Goal: Information Seeking & Learning: Learn about a topic

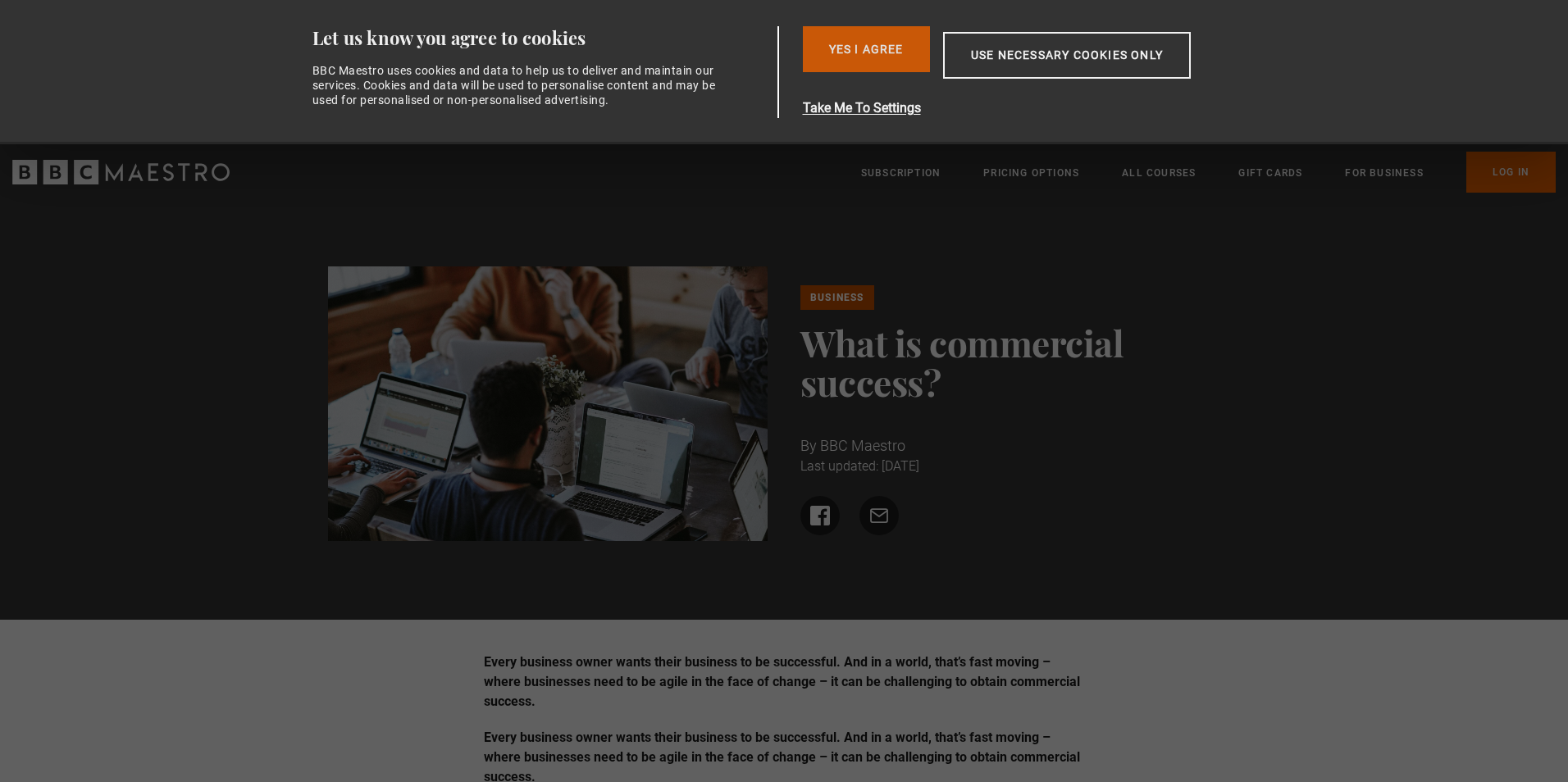
click at [883, 35] on button "Yes I Agree" at bounding box center [866, 49] width 127 height 46
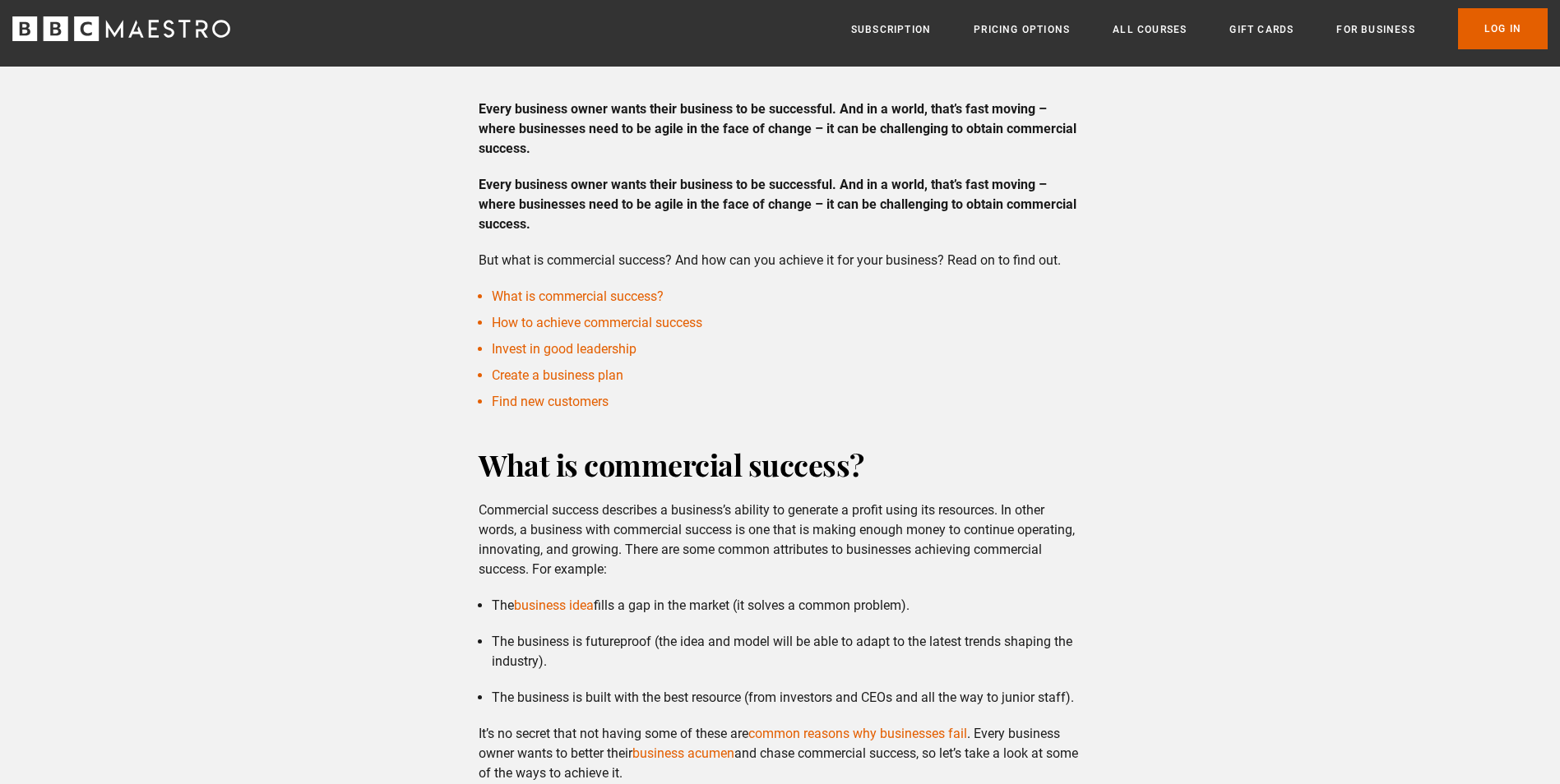
scroll to position [329, 0]
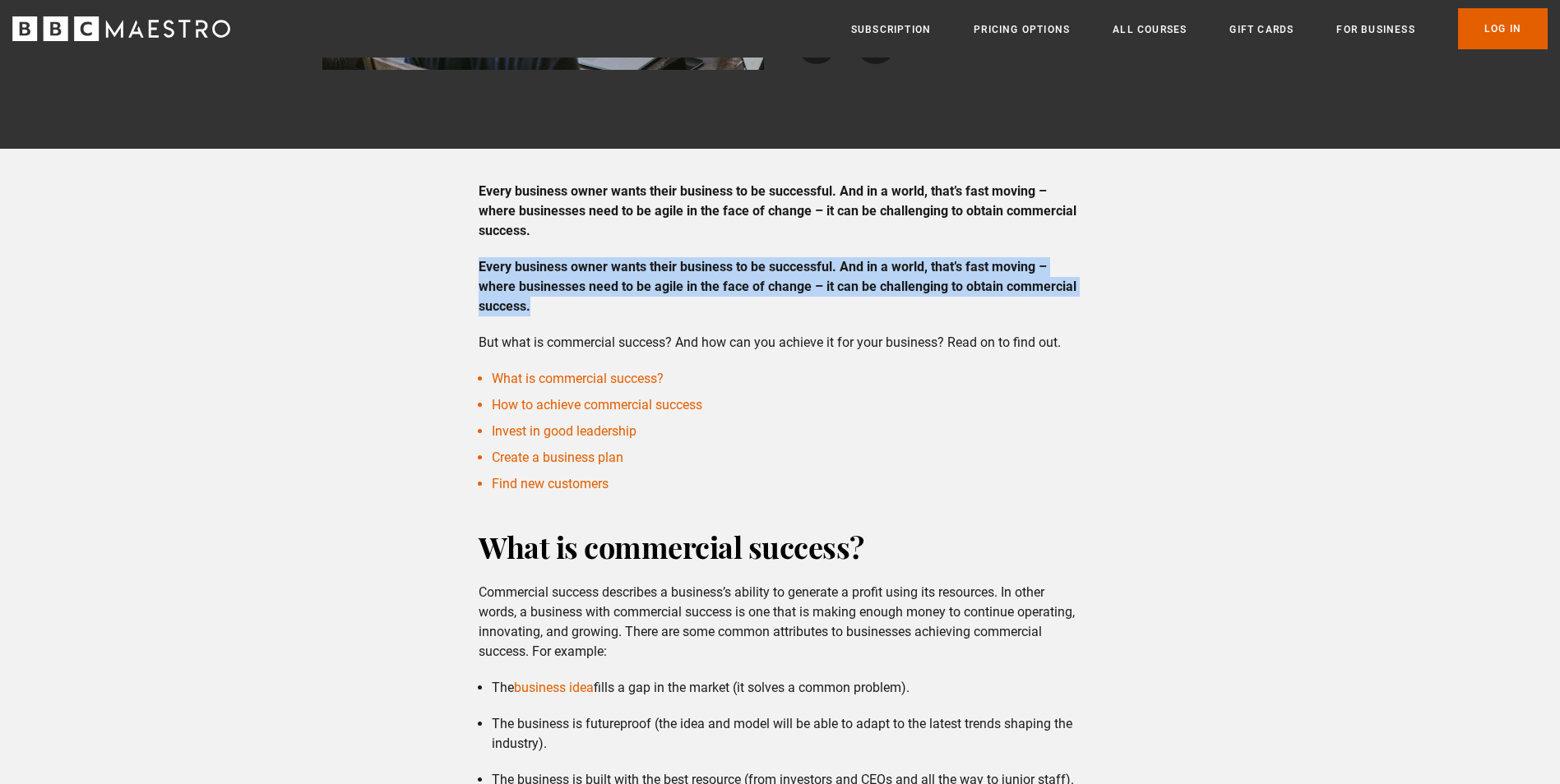
drag, startPoint x: 481, startPoint y: 263, endPoint x: 545, endPoint y: 303, distance: 75.5
click at [545, 303] on p "Every business owner wants their business to be successful. And in a world, tha…" at bounding box center [780, 287] width 603 height 59
copy strong "Every business owner wants their business to be successful. And in a world, tha…"
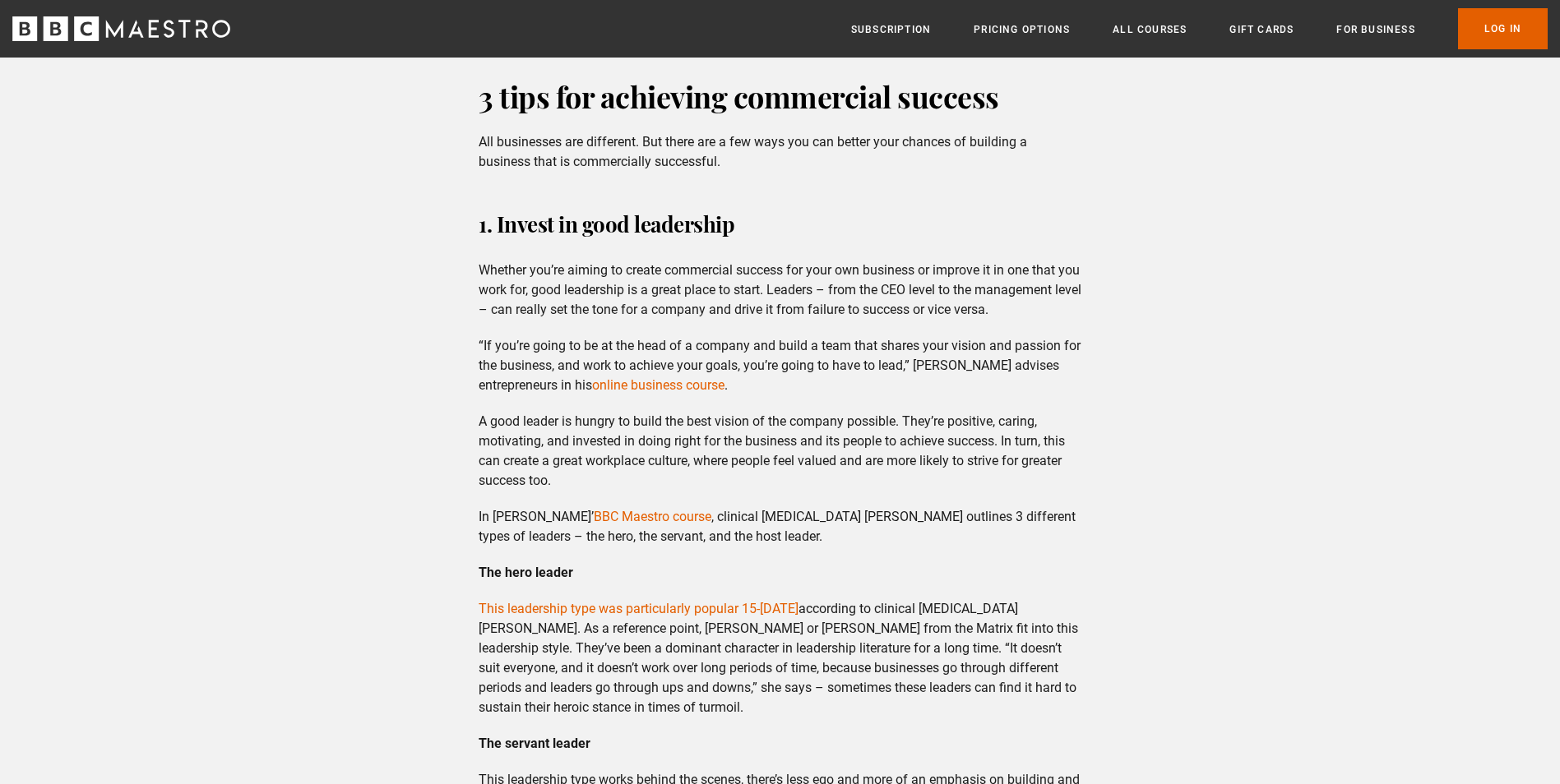
scroll to position [987, 0]
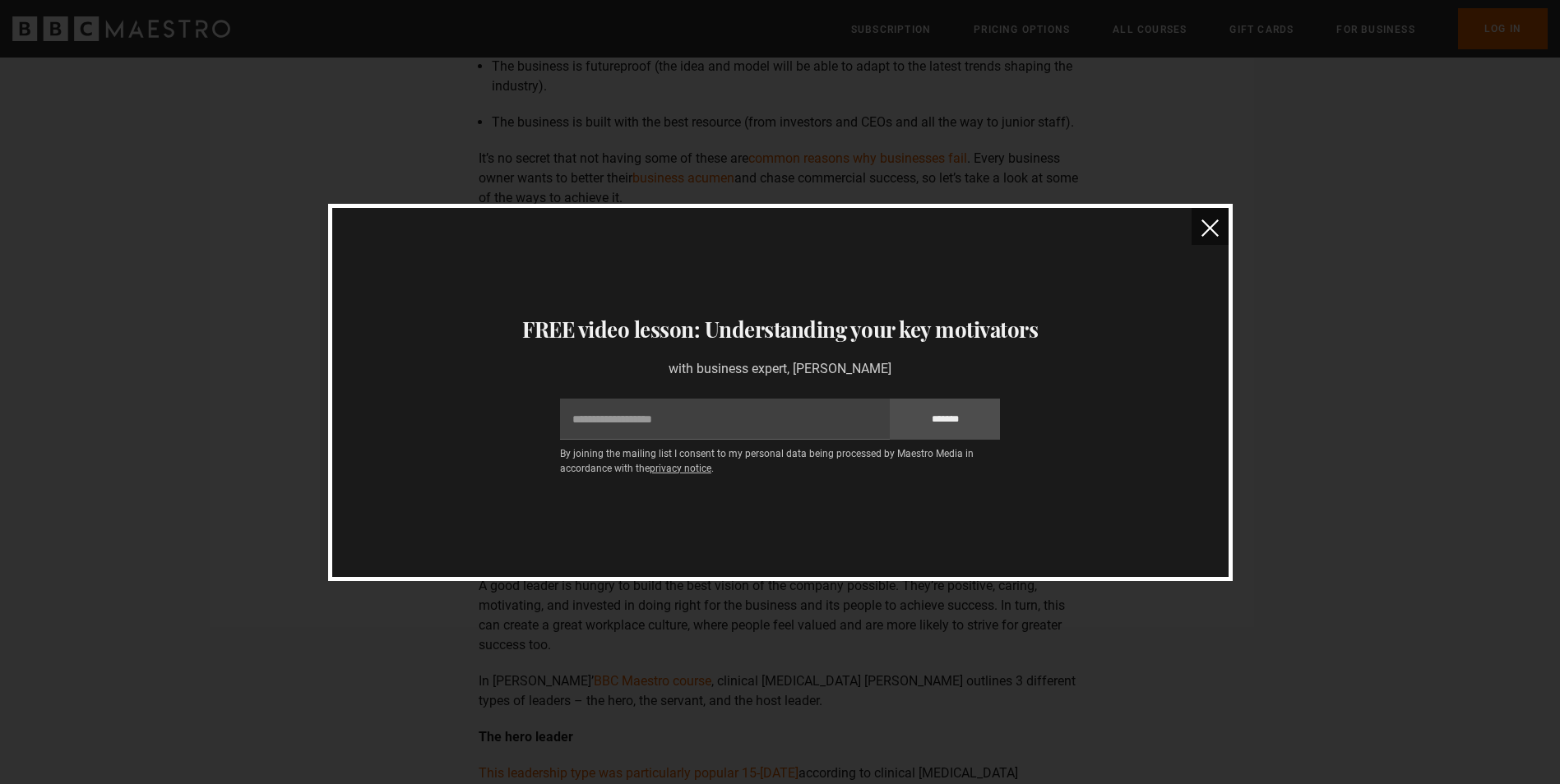
click at [1205, 229] on img "close" at bounding box center [1210, 228] width 17 height 17
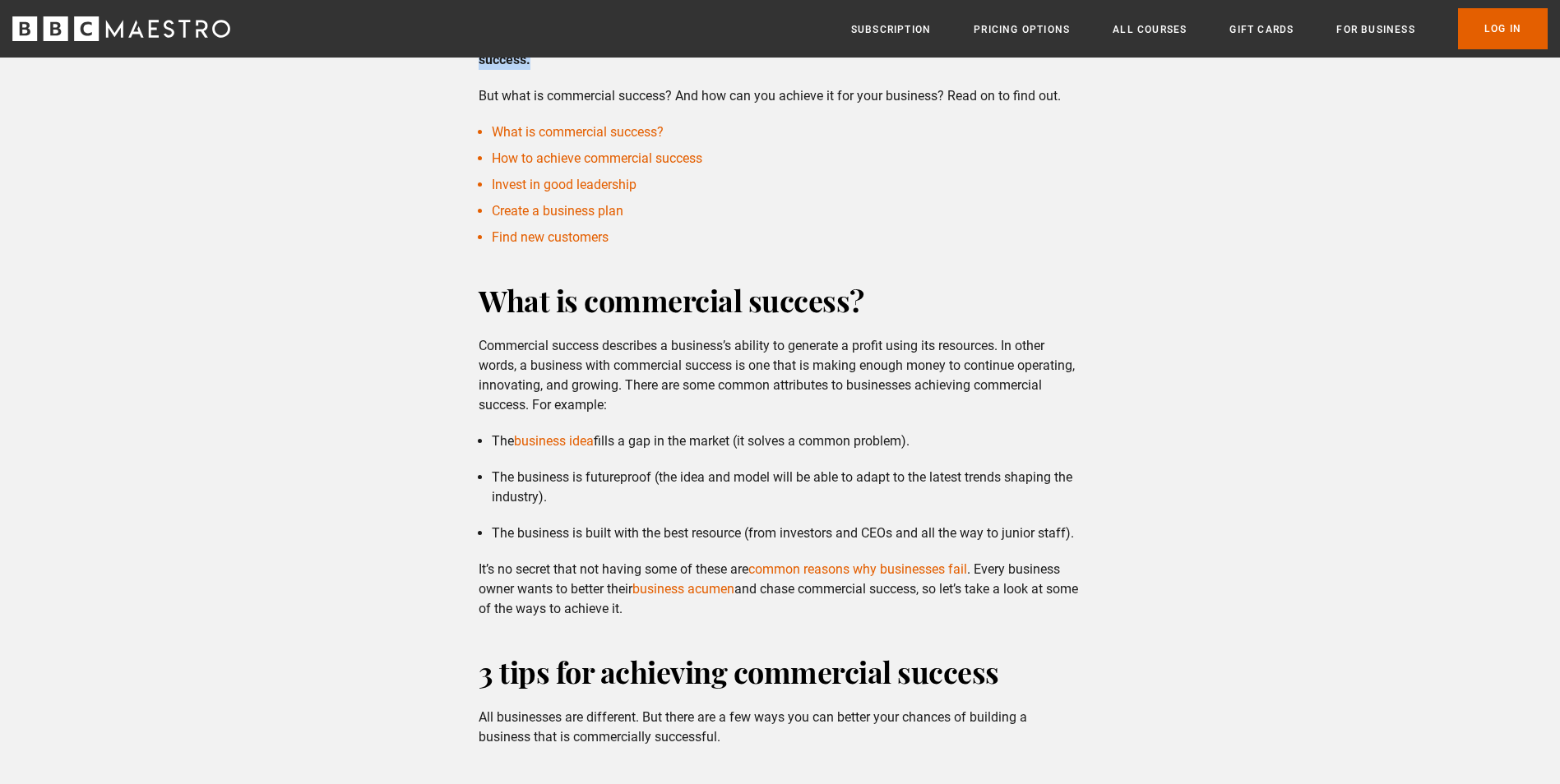
scroll to position [493, 0]
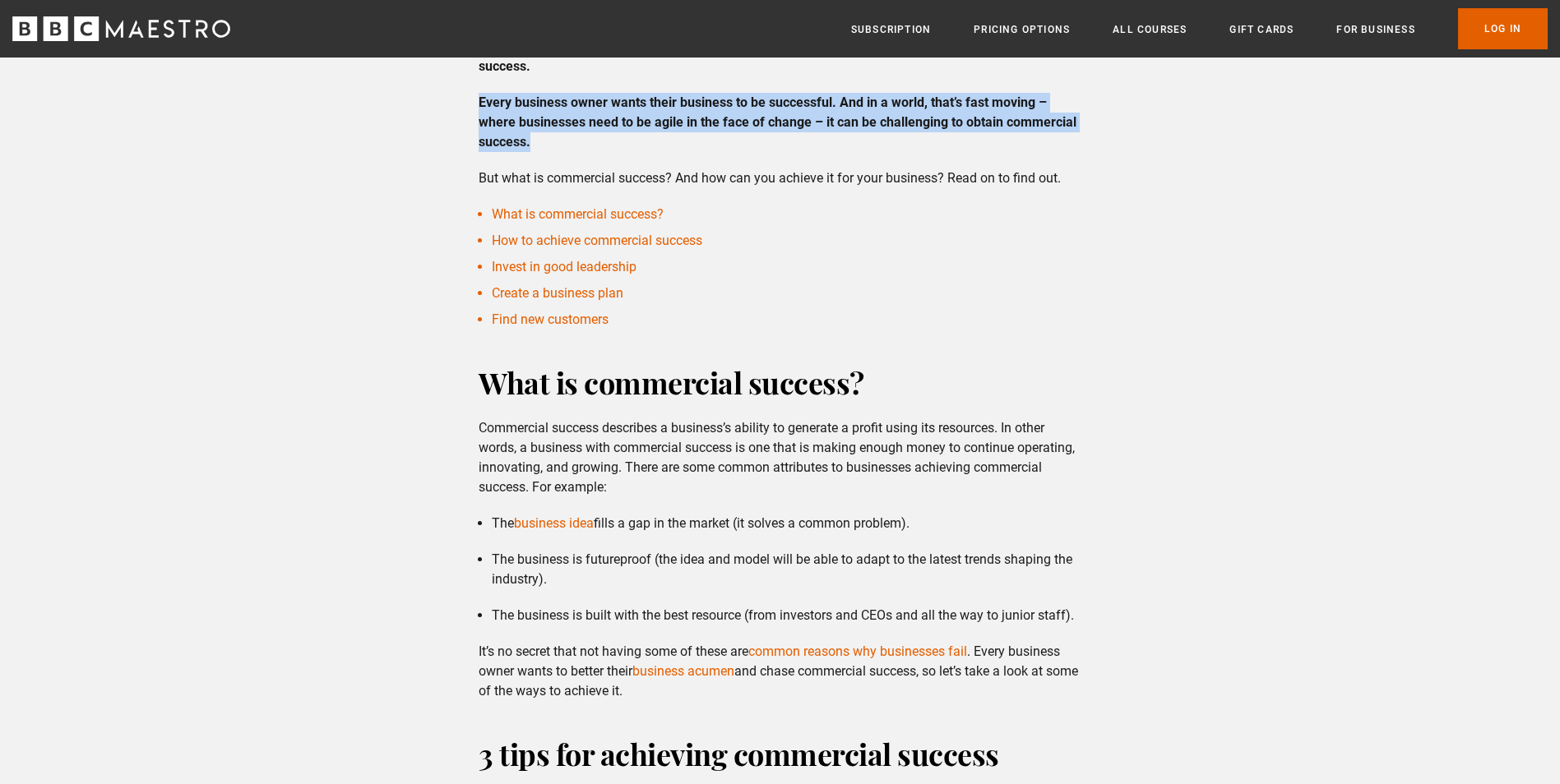
drag, startPoint x: 481, startPoint y: 424, endPoint x: 917, endPoint y: 693, distance: 512.3
copy div "Commercial success describes a business’s ability to generate a profit using it…"
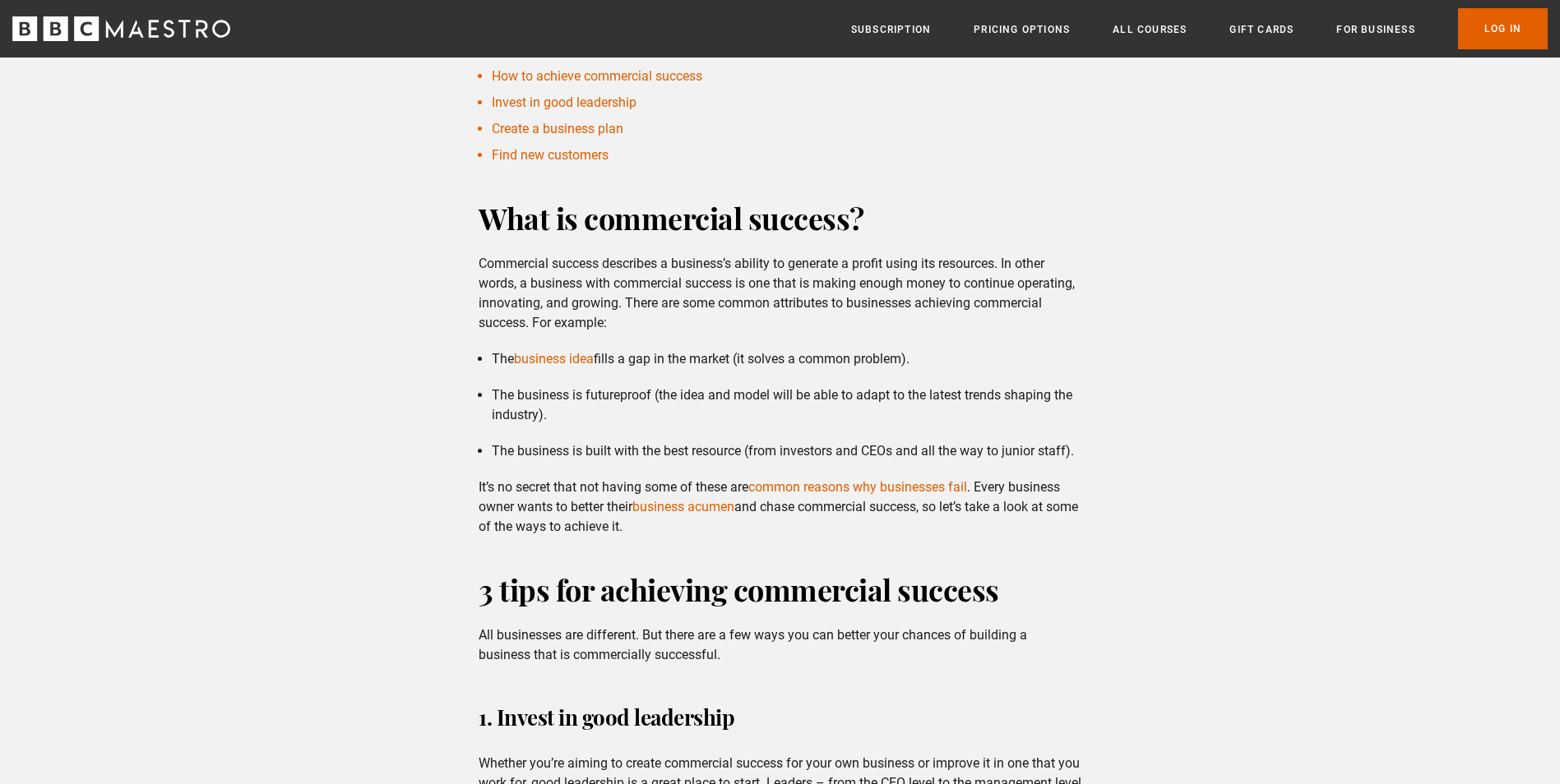
scroll to position [822, 0]
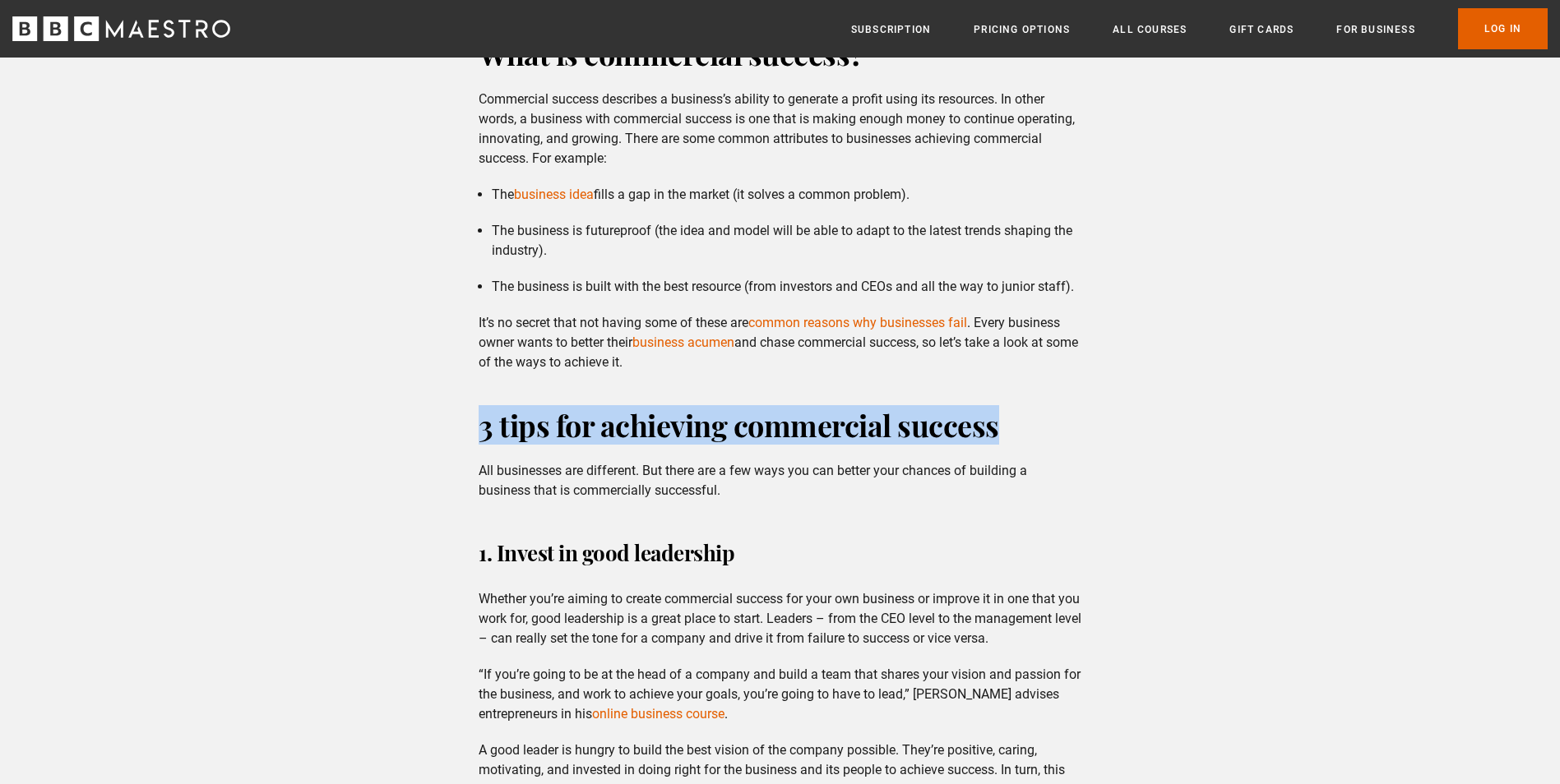
drag, startPoint x: 477, startPoint y: 427, endPoint x: 1006, endPoint y: 434, distance: 529.0
copy h2 "3 tips for achieving commercial success"
click at [486, 411] on h2 "3 tips for achieving commercial success" at bounding box center [780, 425] width 603 height 39
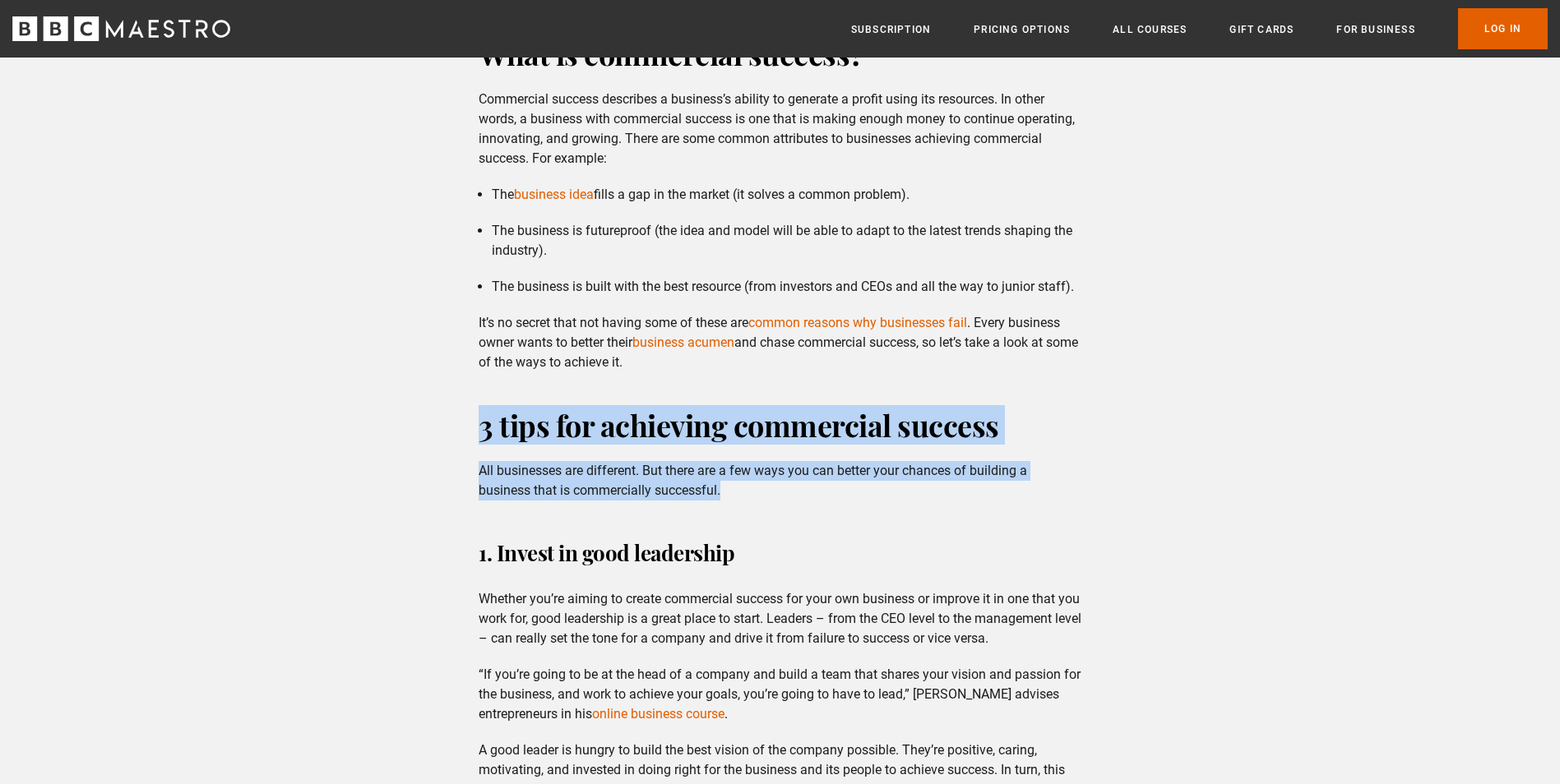
drag, startPoint x: 481, startPoint y: 429, endPoint x: 741, endPoint y: 489, distance: 266.8
copy div "3 tips for achieving commercial success All businesses are different. But there…"
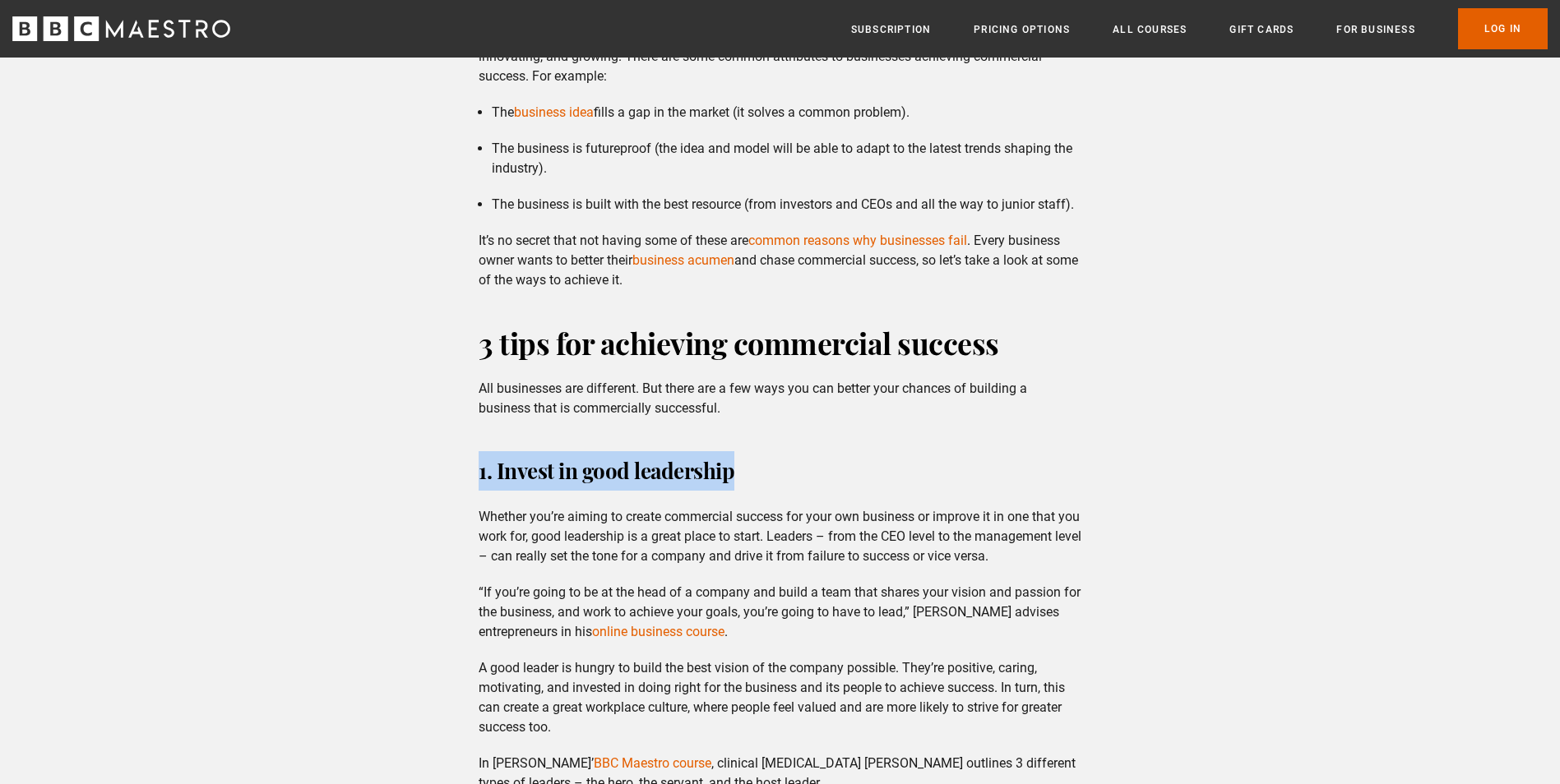
drag, startPoint x: 480, startPoint y: 471, endPoint x: 743, endPoint y: 474, distance: 263.0
click at [743, 474] on h3 "1. Invest in good leadership" at bounding box center [780, 471] width 603 height 39
copy h3 "1. Invest in good leadership"
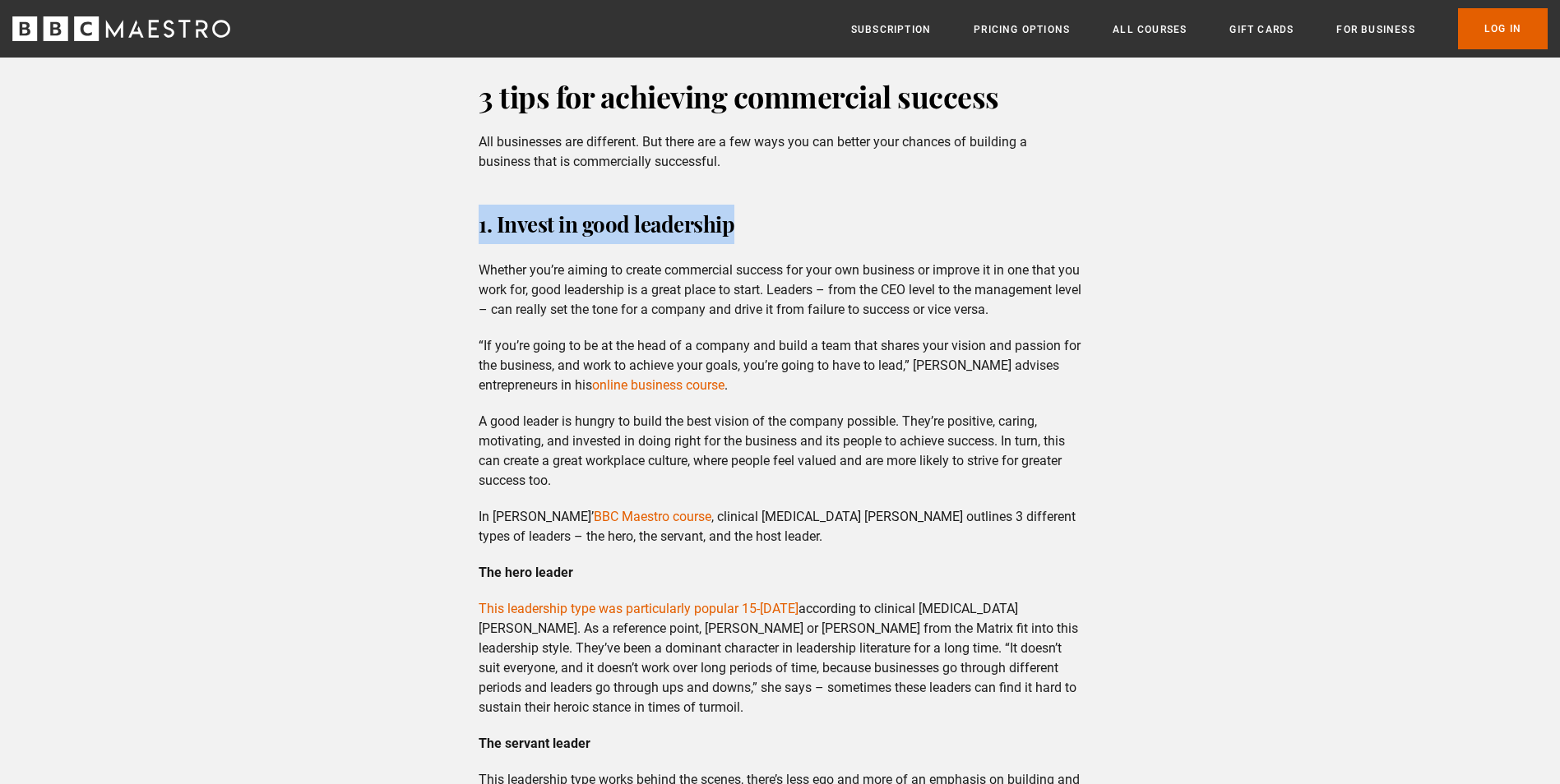
scroll to position [1562, 0]
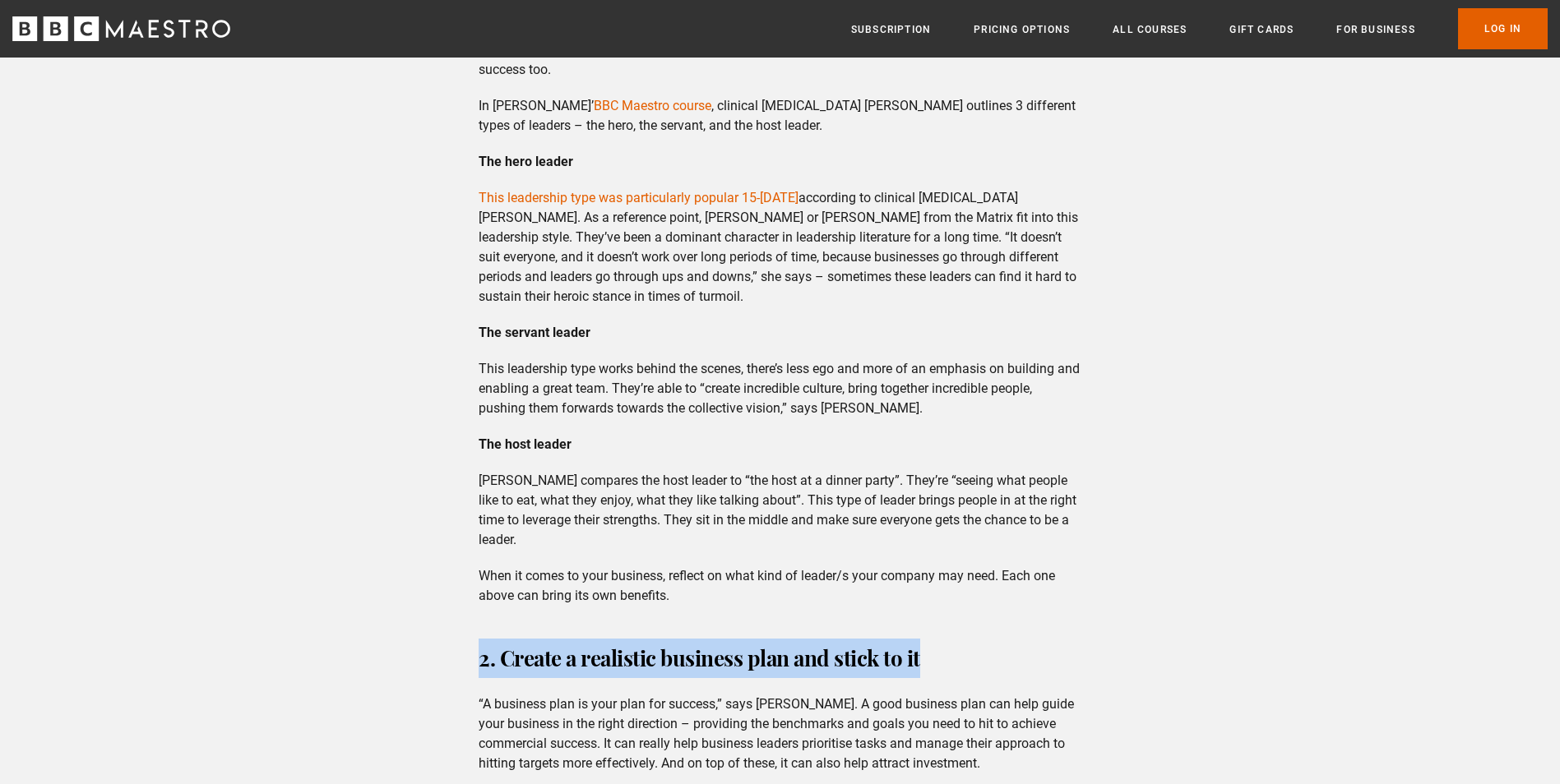
drag, startPoint x: 482, startPoint y: 682, endPoint x: 1002, endPoint y: 648, distance: 521.1
click at [1002, 648] on div "What is commercial success? Commercial success describes a business’s ability t…" at bounding box center [780, 773] width 629 height 2958
copy h3 "2. Create a realistic business plan and stick to it"
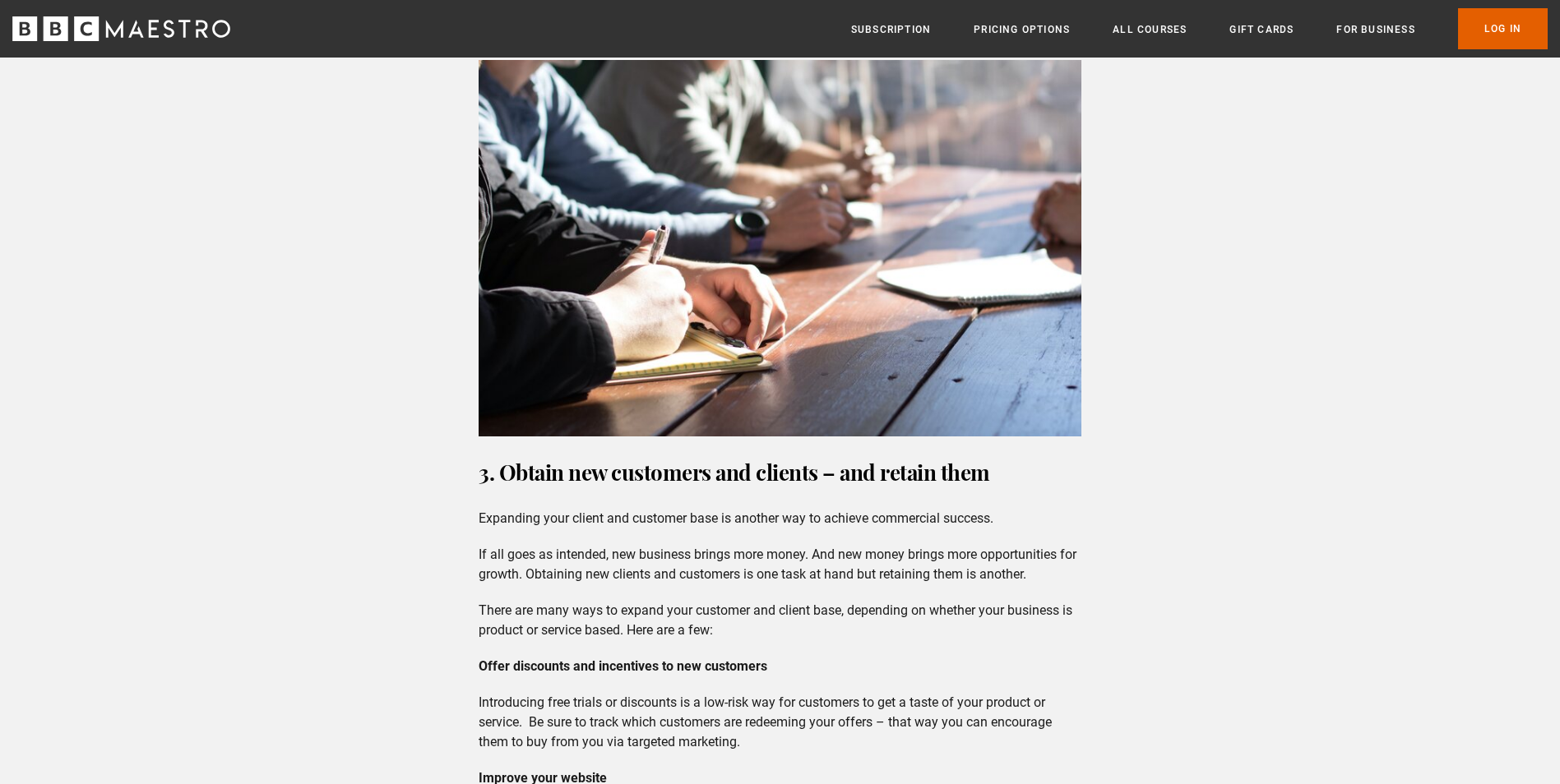
scroll to position [2714, 0]
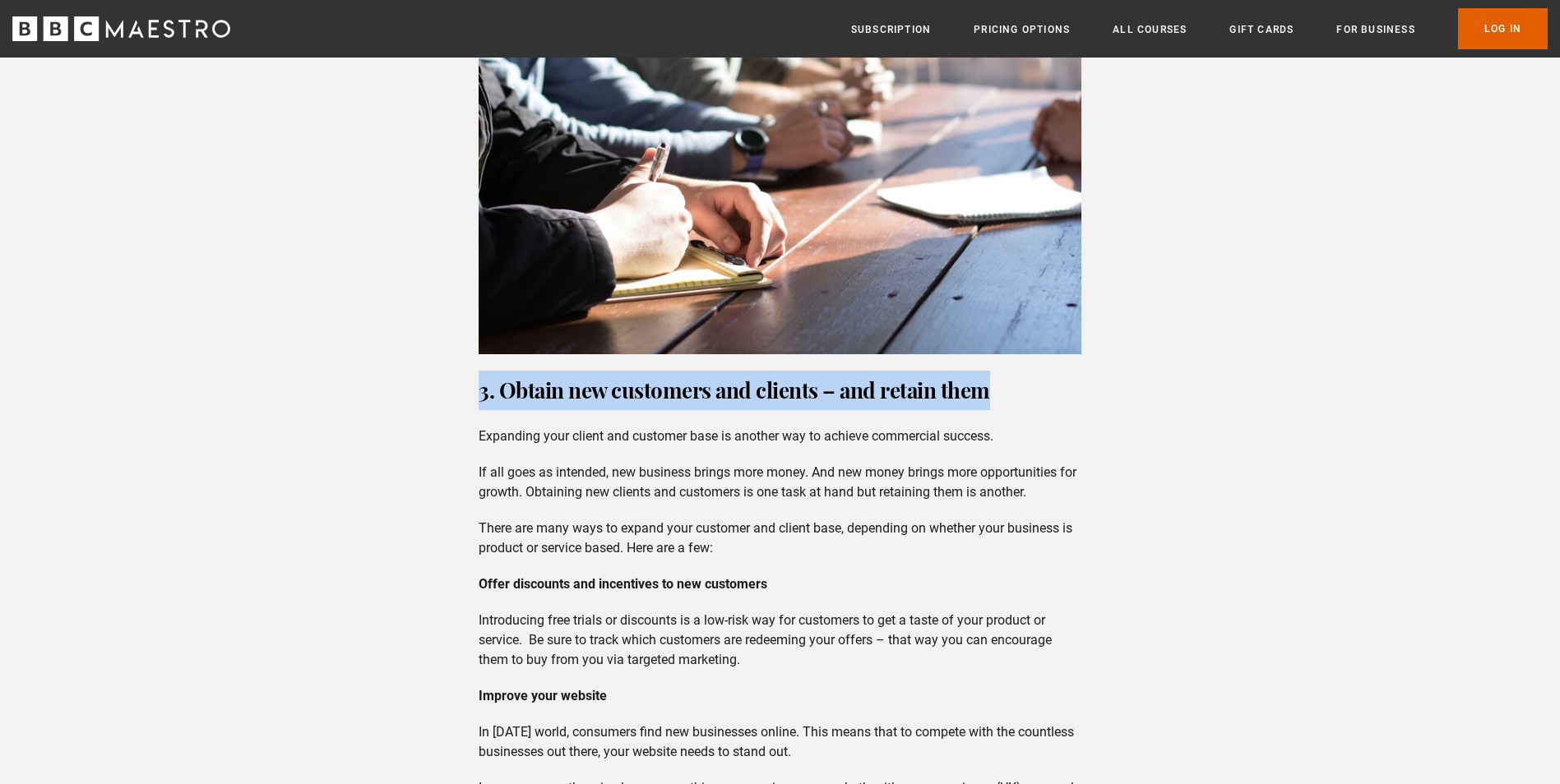
drag, startPoint x: 480, startPoint y: 417, endPoint x: 1006, endPoint y: 408, distance: 526.1
click at [1006, 408] on h3 "3. Obtain new customers and clients – and retain them" at bounding box center [780, 390] width 603 height 39
copy h3 "3. Obtain new customers and clients – and retain them"
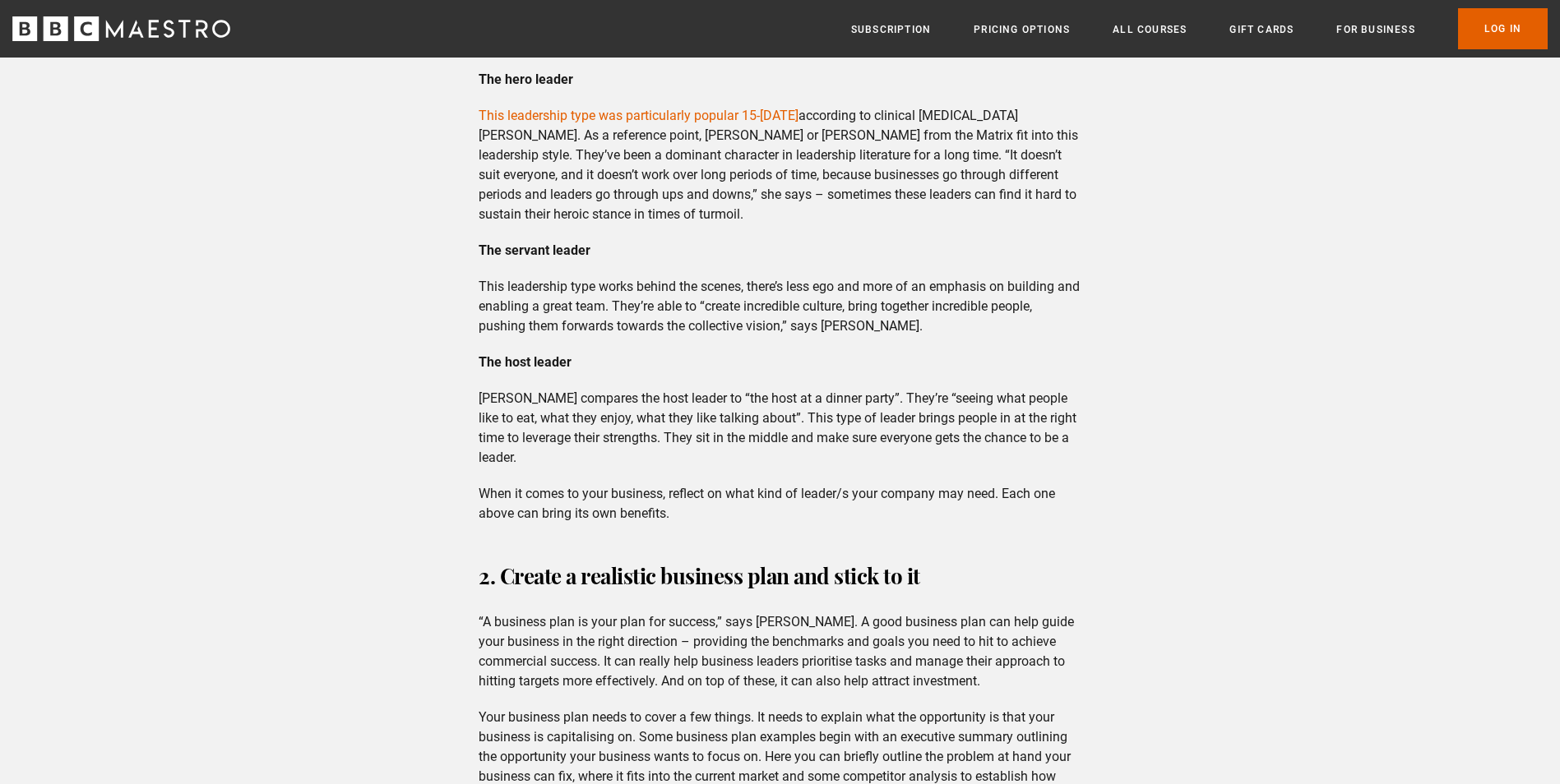
scroll to position [1562, 0]
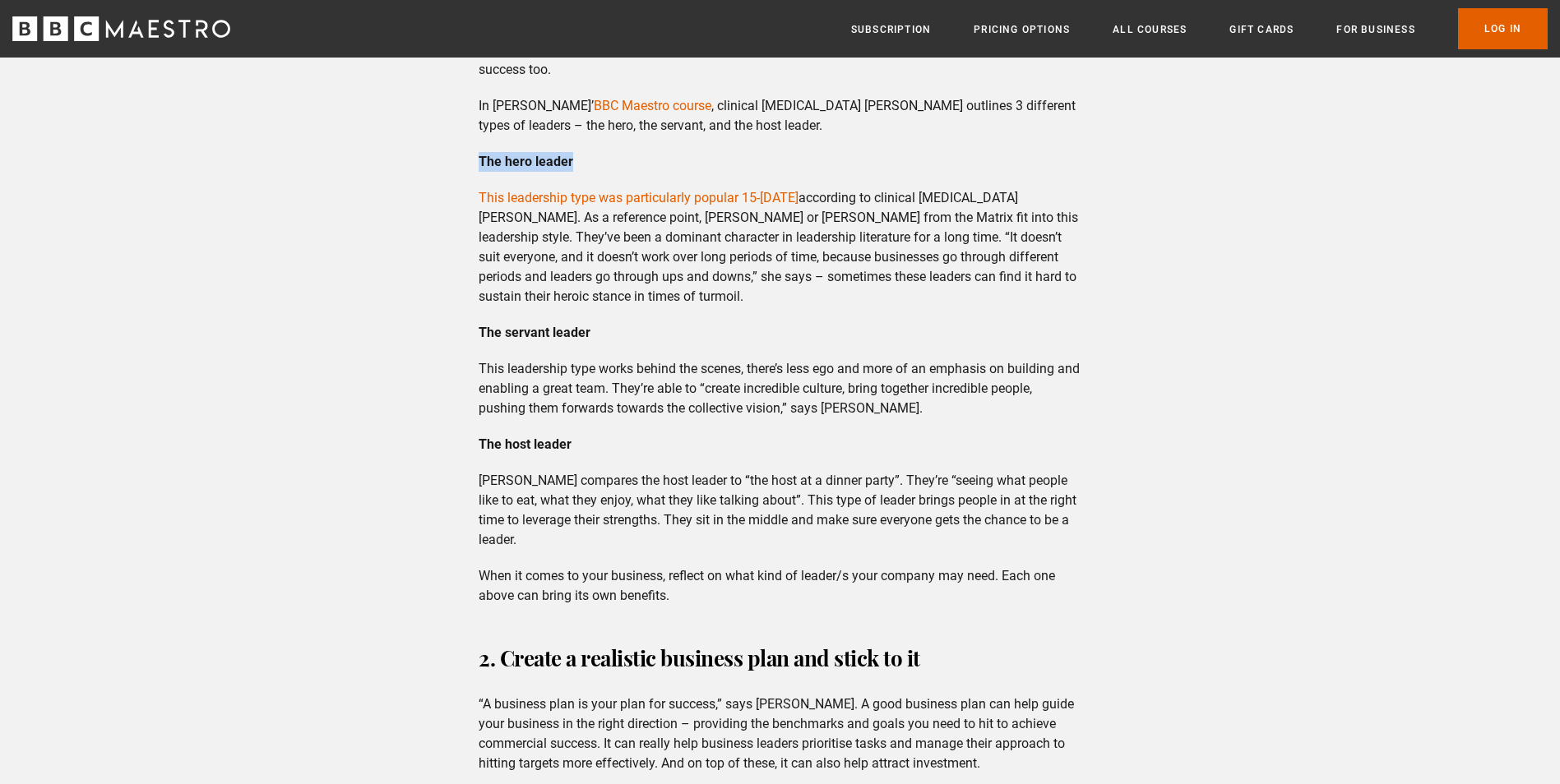
drag, startPoint x: 476, startPoint y: 176, endPoint x: 582, endPoint y: 179, distance: 106.0
click at [582, 179] on div "What is commercial success? Commercial success describes a business’s ability t…" at bounding box center [780, 773] width 629 height 2958
drag, startPoint x: 476, startPoint y: 345, endPoint x: 598, endPoint y: 350, distance: 122.1
click at [598, 350] on div "What is commercial success? Commercial success describes a business’s ability t…" at bounding box center [780, 773] width 629 height 2958
drag, startPoint x: 479, startPoint y: 180, endPoint x: 585, endPoint y: 185, distance: 106.1
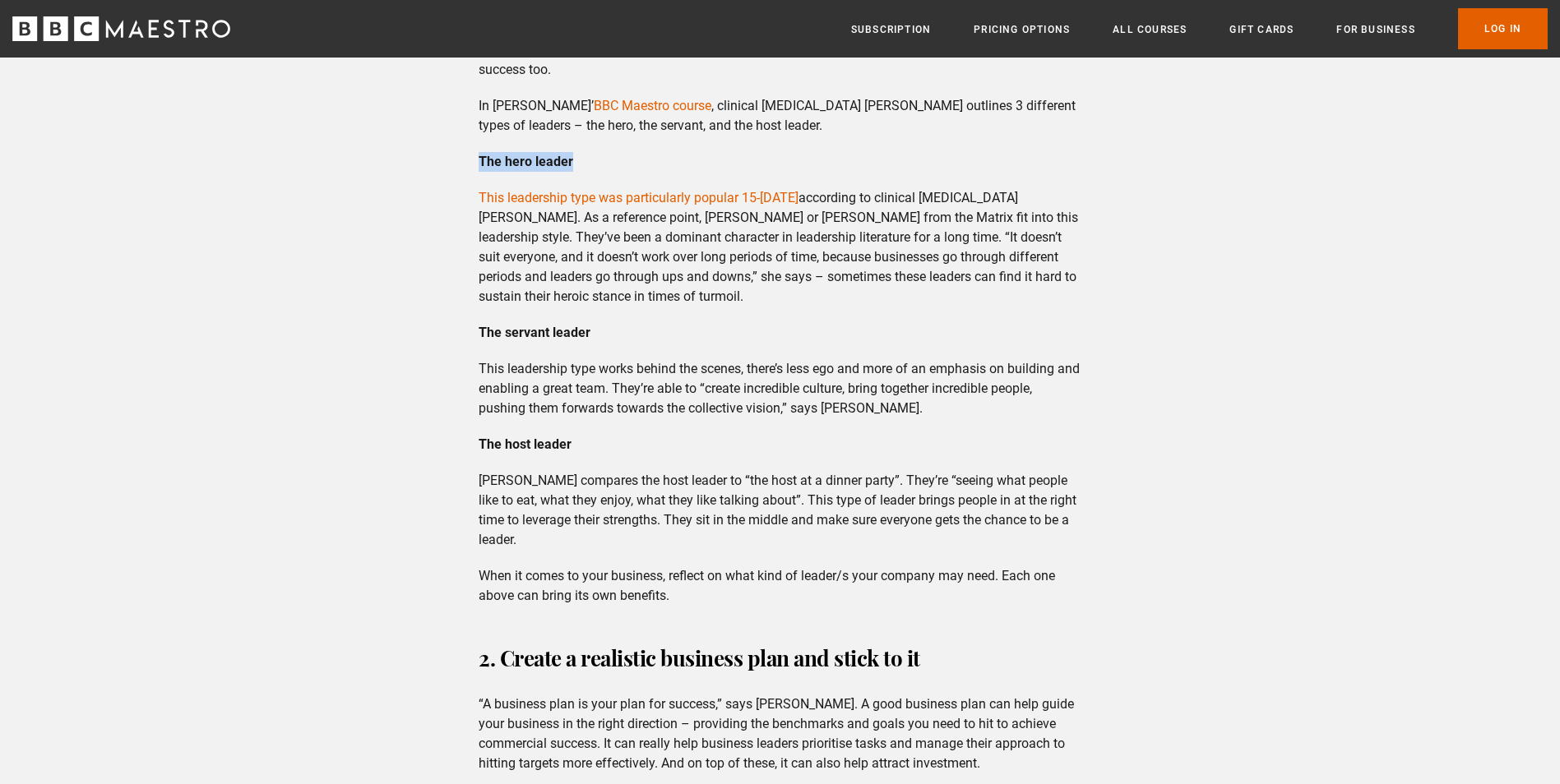
click at [585, 172] on p "The hero leader" at bounding box center [780, 162] width 603 height 20
drag, startPoint x: 477, startPoint y: 353, endPoint x: 506, endPoint y: 355, distance: 29.1
click at [506, 355] on div "What is commercial success? Commercial success describes a business’s ability t…" at bounding box center [780, 773] width 629 height 2958
drag, startPoint x: 479, startPoint y: 180, endPoint x: 577, endPoint y: 185, distance: 98.1
click at [577, 172] on p "The hero leader" at bounding box center [780, 162] width 603 height 20
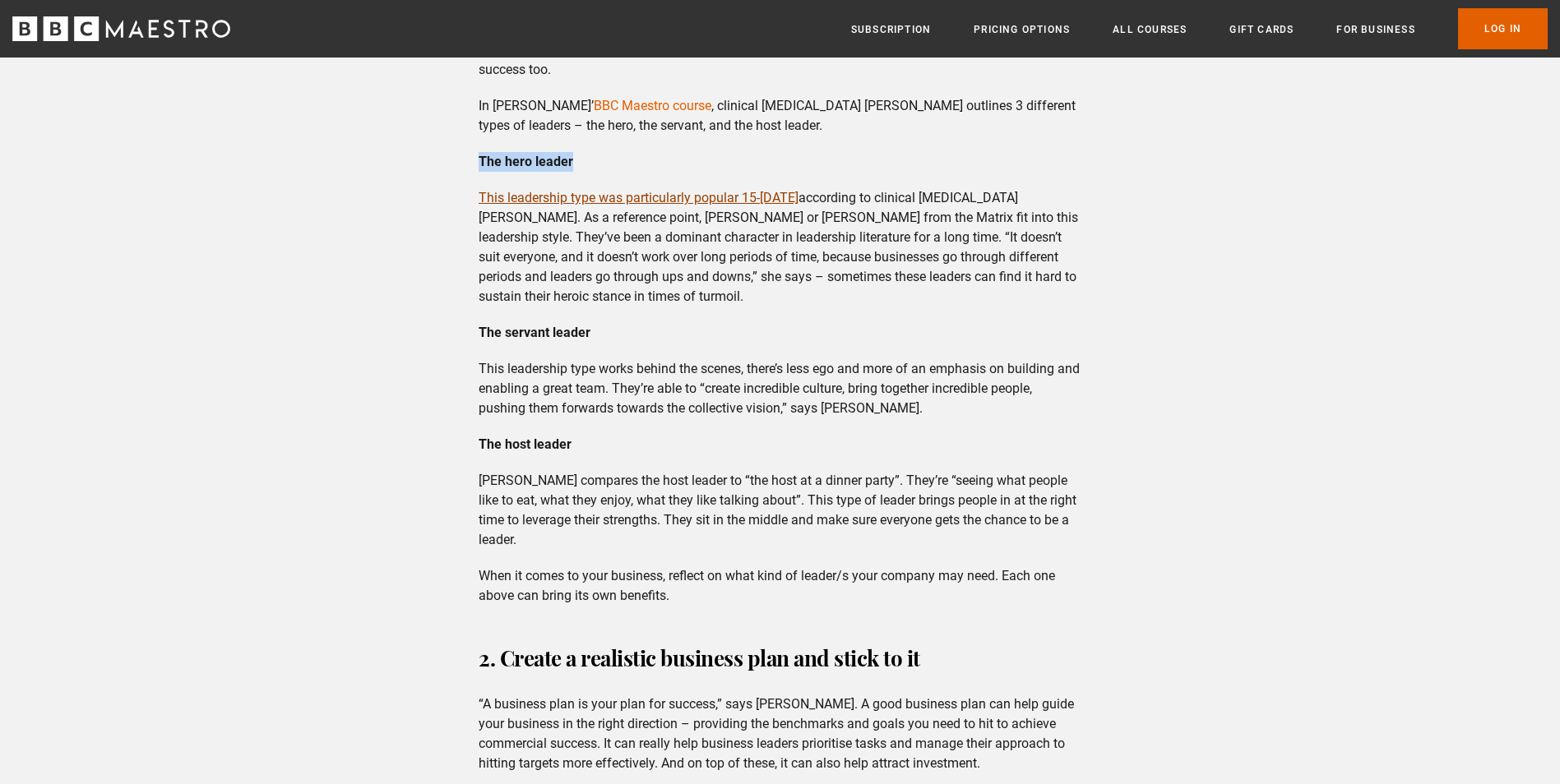
copy strong "The hero leader"
drag, startPoint x: 479, startPoint y: 353, endPoint x: 593, endPoint y: 362, distance: 114.4
click at [593, 343] on p "The servant leader" at bounding box center [780, 333] width 603 height 20
copy strong "The servant leader"
drag, startPoint x: 474, startPoint y: 460, endPoint x: 584, endPoint y: 472, distance: 110.7
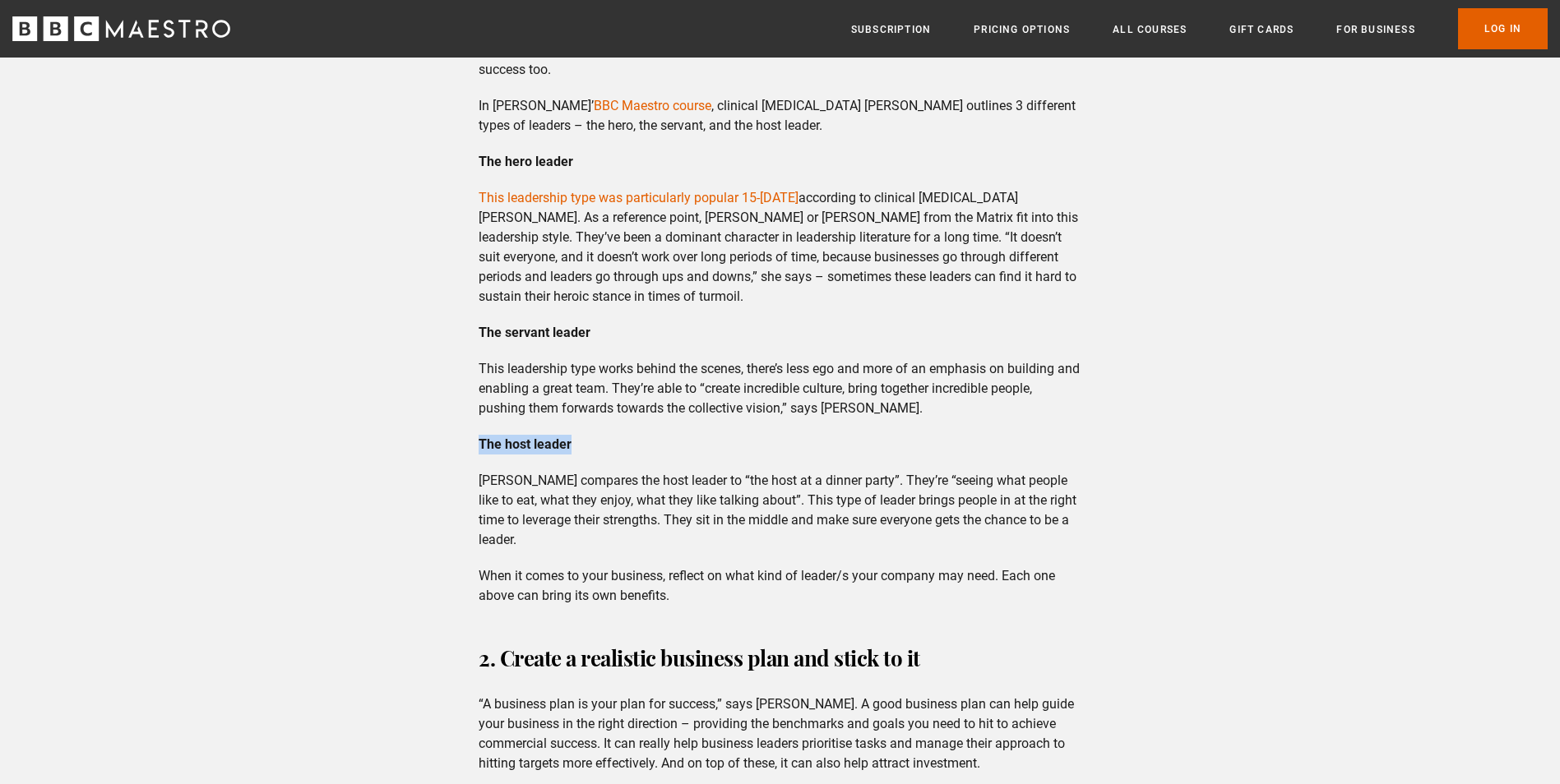
click at [584, 472] on div "What is commercial success? Commercial success describes a business’s ability t…" at bounding box center [780, 773] width 629 height 2958
copy strong "The host leader"
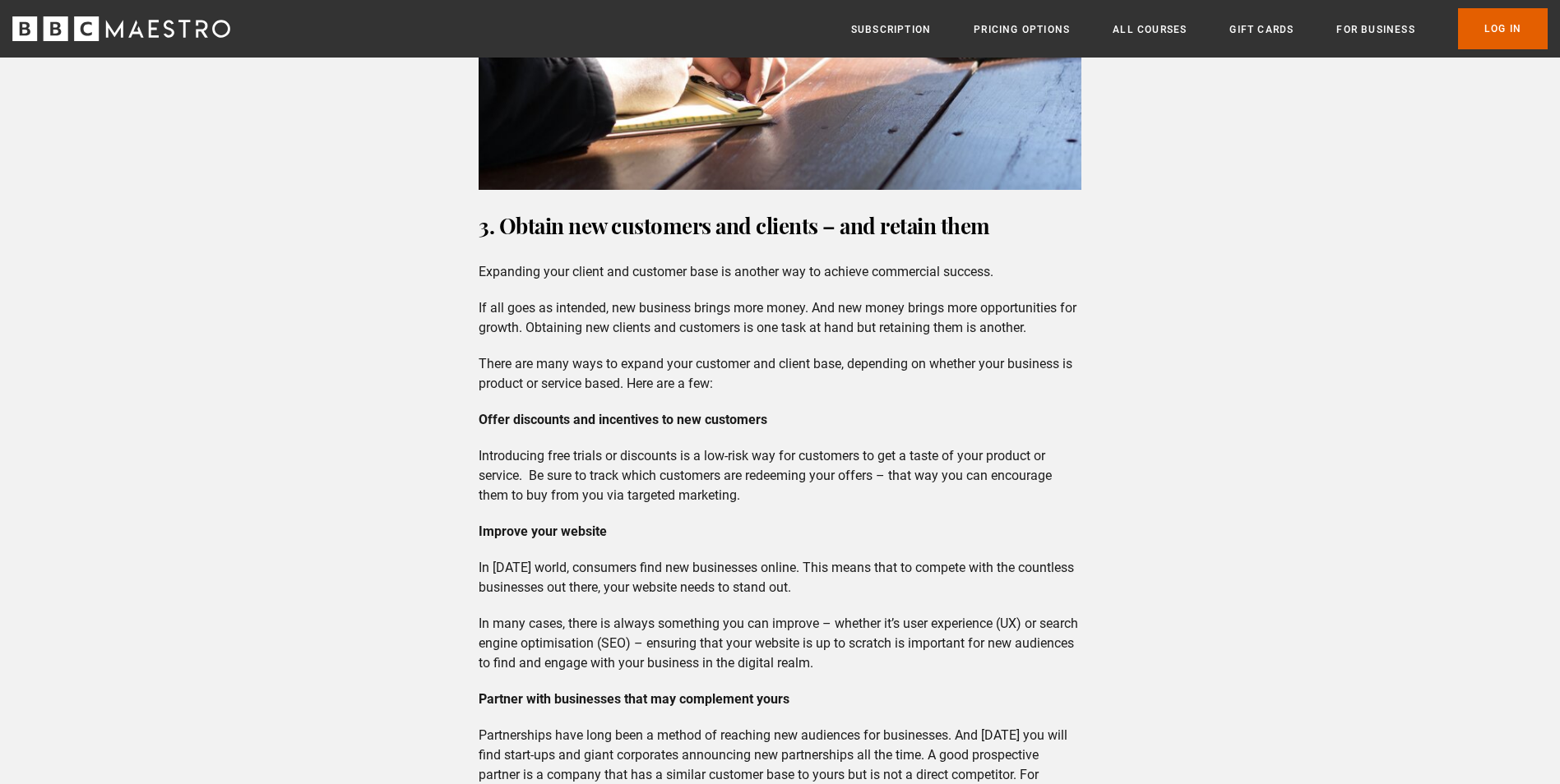
scroll to position [2960, 0]
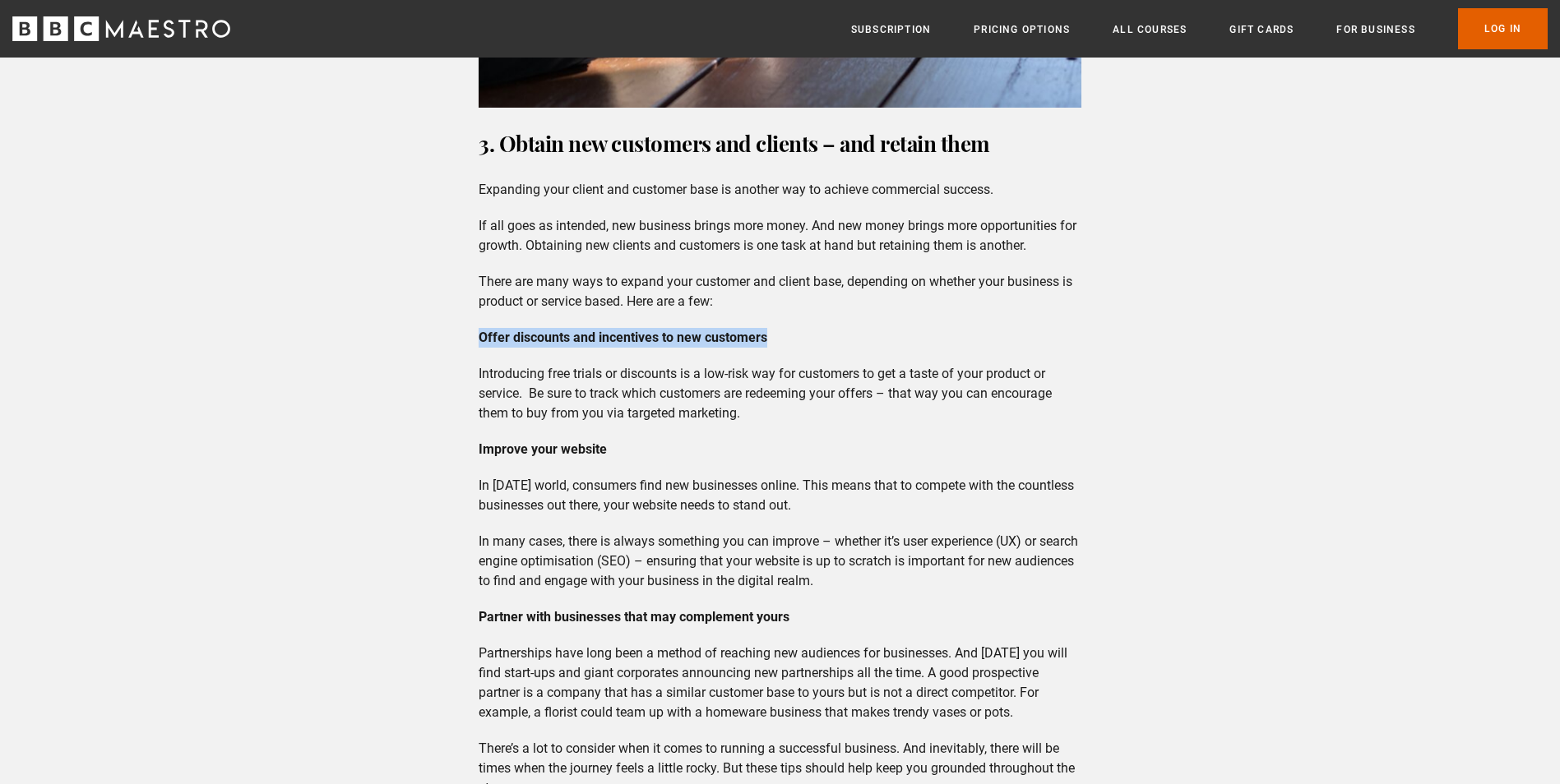
drag, startPoint x: 480, startPoint y: 353, endPoint x: 813, endPoint y: 363, distance: 333.2
click at [813, 348] on p "Offer discounts and incentives to new customers" at bounding box center [780, 338] width 603 height 20
drag, startPoint x: 482, startPoint y: 470, endPoint x: 611, endPoint y: 470, distance: 129.0
click at [611, 460] on p "Improve your website" at bounding box center [780, 450] width 603 height 20
click at [479, 457] on strong "Improve your website" at bounding box center [543, 449] width 128 height 16
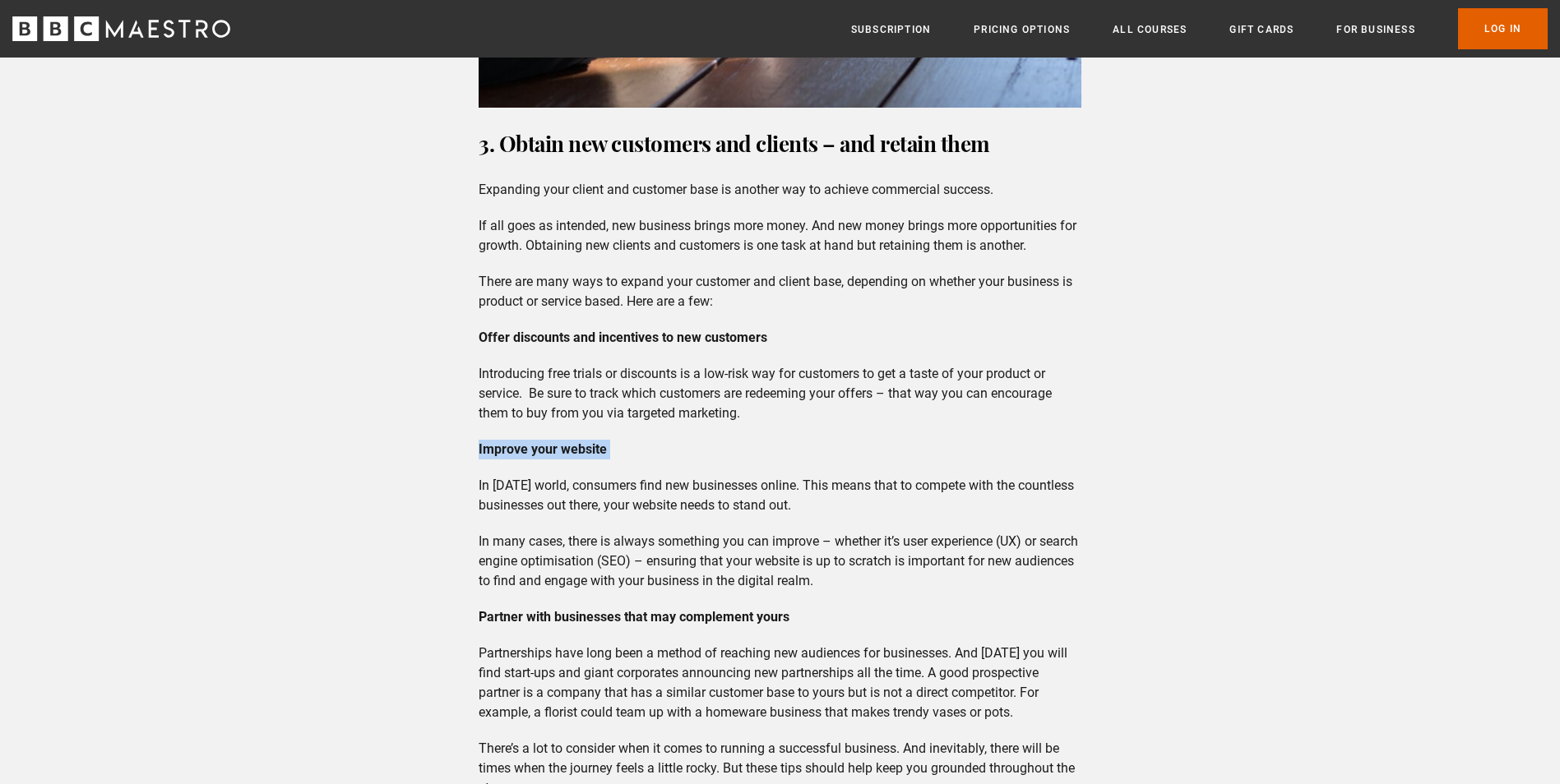
drag, startPoint x: 479, startPoint y: 466, endPoint x: 633, endPoint y: 475, distance: 154.3
click at [633, 460] on p "Improve your website" at bounding box center [780, 450] width 603 height 20
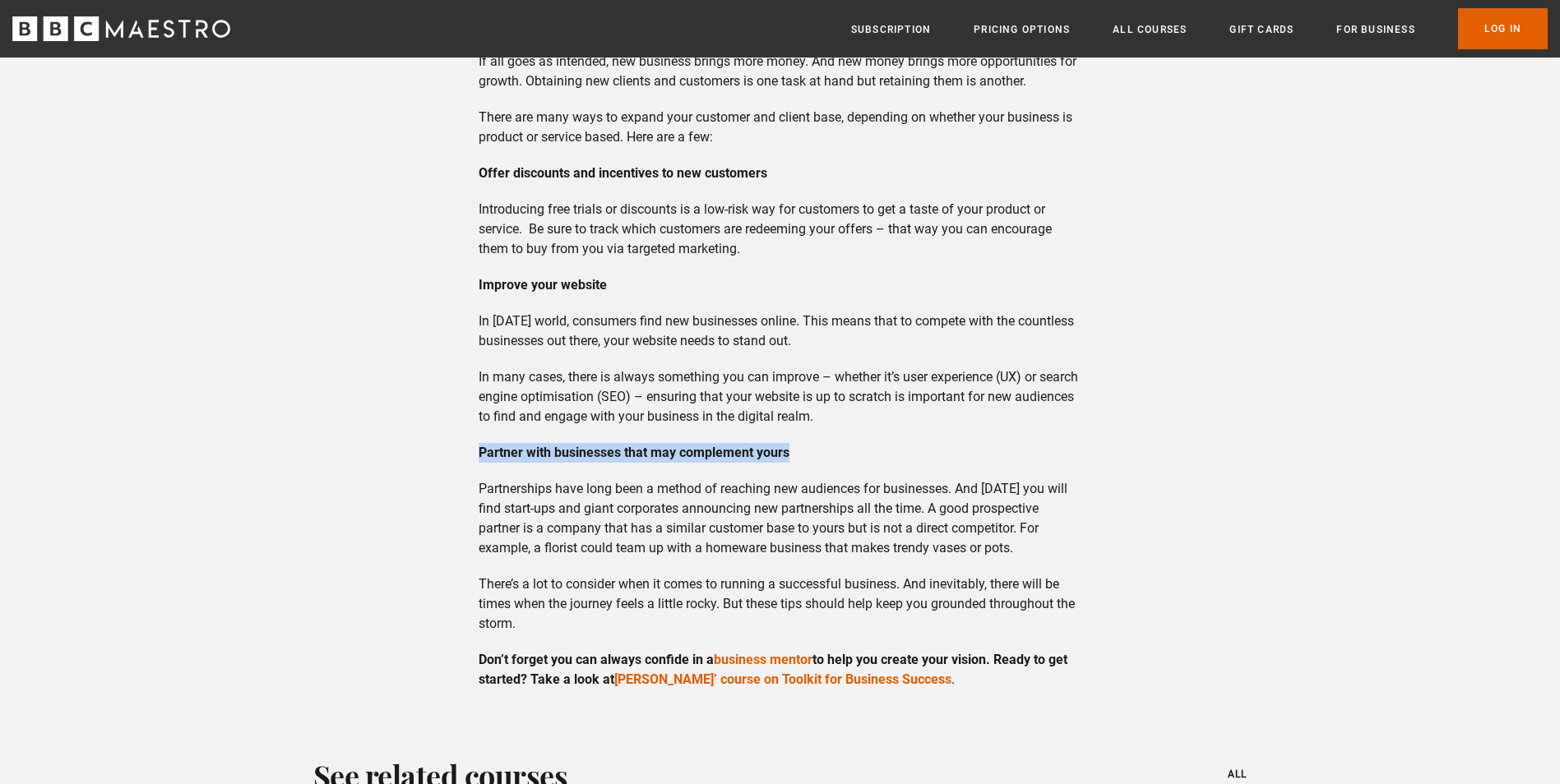
drag, startPoint x: 476, startPoint y: 470, endPoint x: 809, endPoint y: 467, distance: 333.0
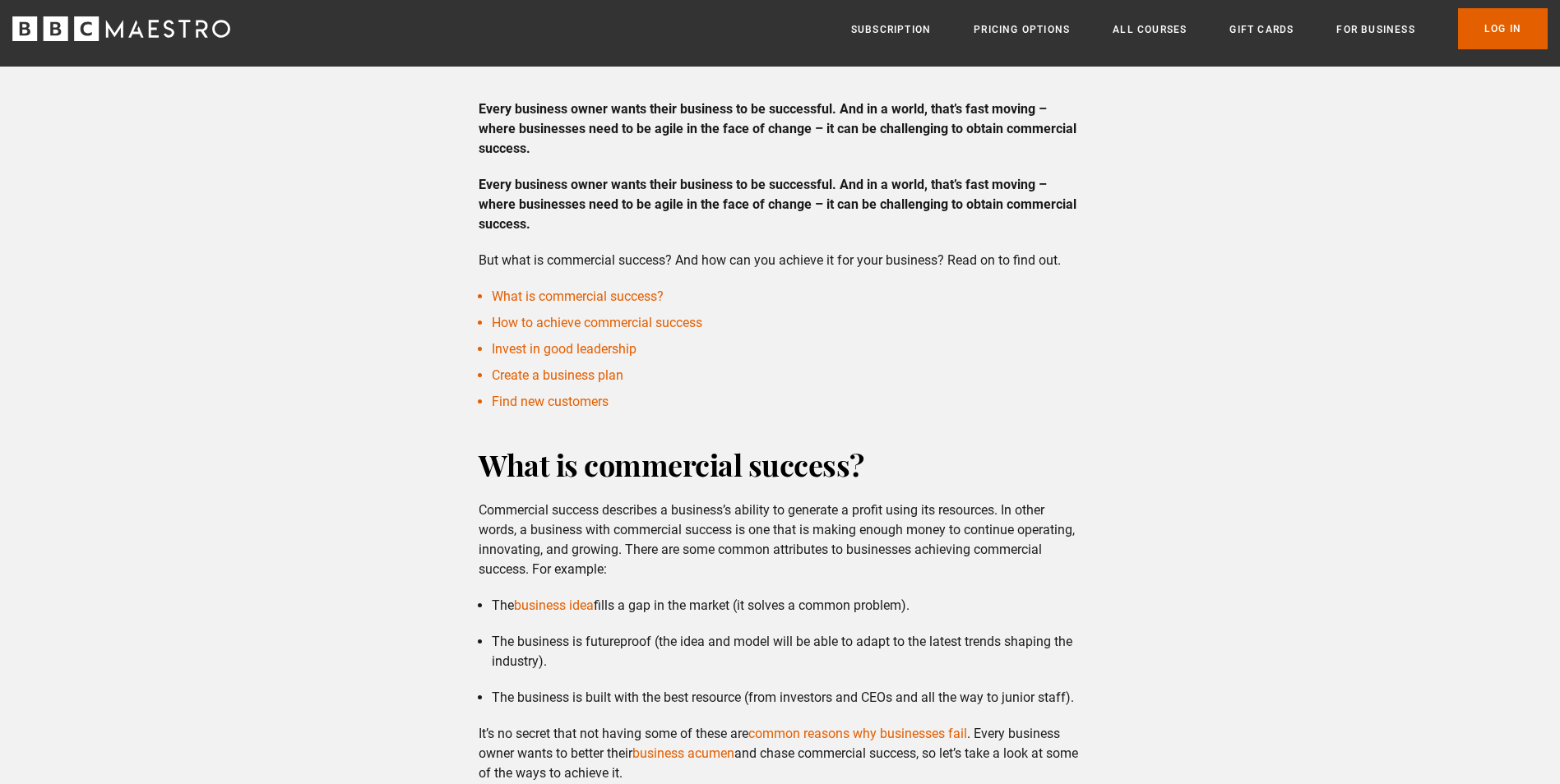
scroll to position [575, 0]
